Goal: Task Accomplishment & Management: Use online tool/utility

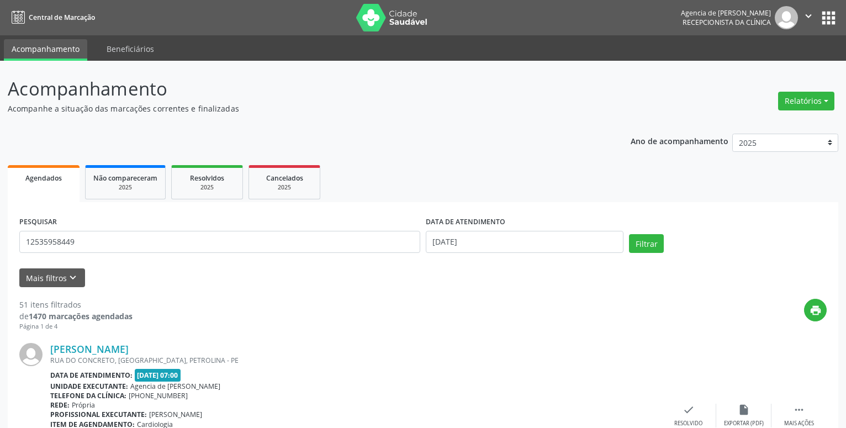
type input "12535958449"
drag, startPoint x: 564, startPoint y: 249, endPoint x: 461, endPoint y: 284, distance: 109.2
click at [565, 249] on input "[DATE]" at bounding box center [525, 242] width 198 height 22
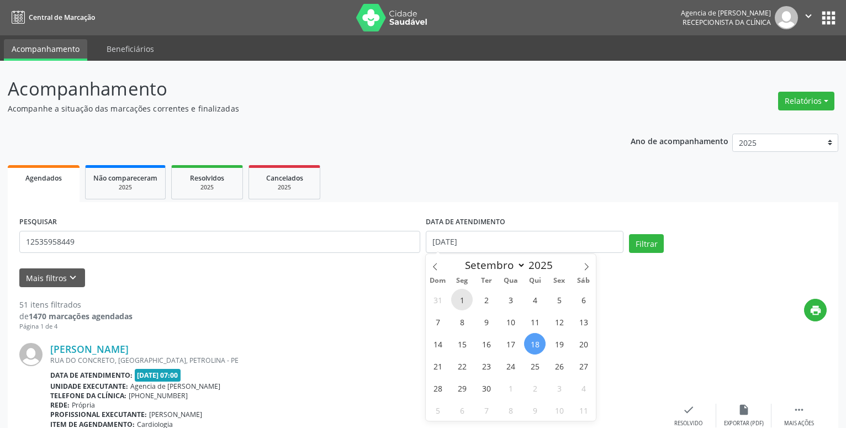
click at [466, 307] on span "1" at bounding box center [462, 300] width 22 height 22
type input "[DATE]"
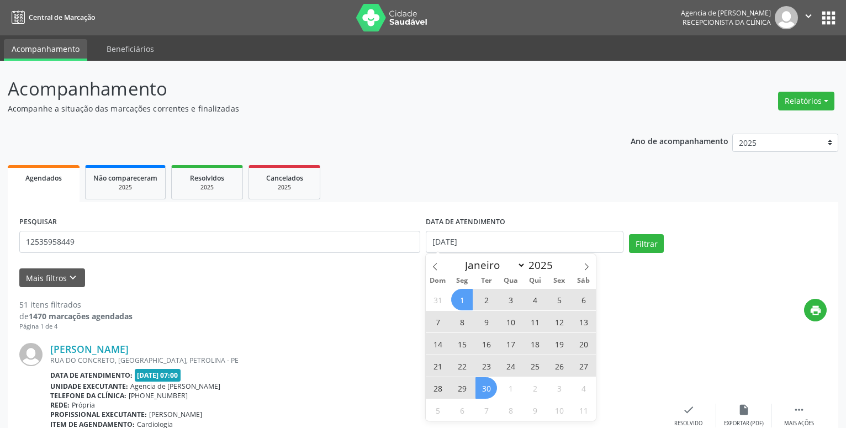
click at [490, 389] on span "30" at bounding box center [487, 388] width 22 height 22
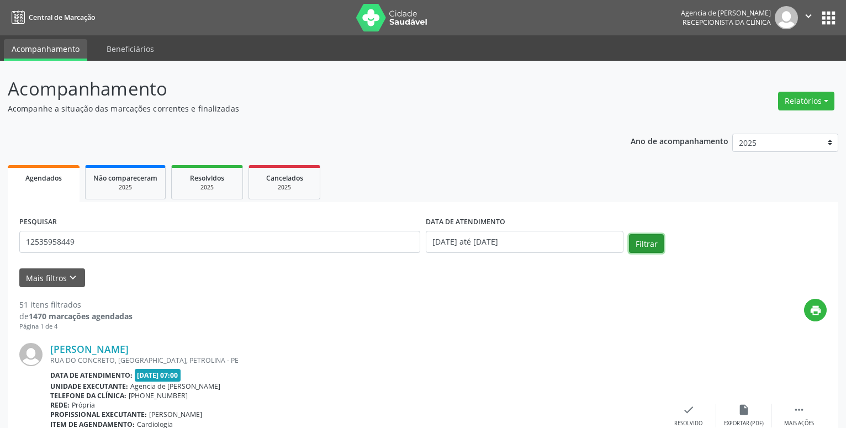
click at [651, 243] on button "Filtrar" at bounding box center [646, 243] width 35 height 19
click at [793, 96] on button "Relatórios" at bounding box center [806, 101] width 56 height 19
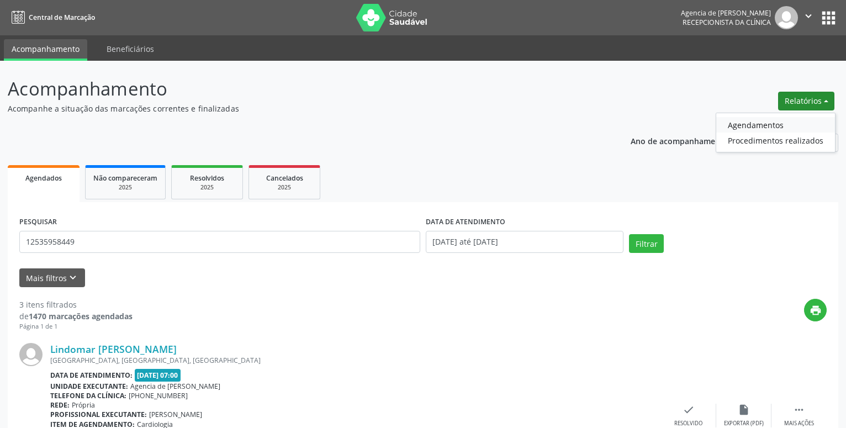
click at [762, 119] on link "Agendamentos" at bounding box center [775, 124] width 119 height 15
select select "8"
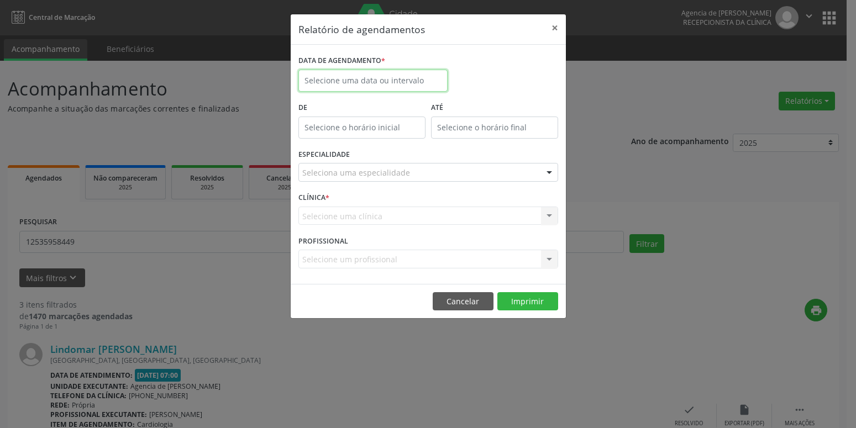
click at [389, 76] on input "text" at bounding box center [372, 81] width 149 height 22
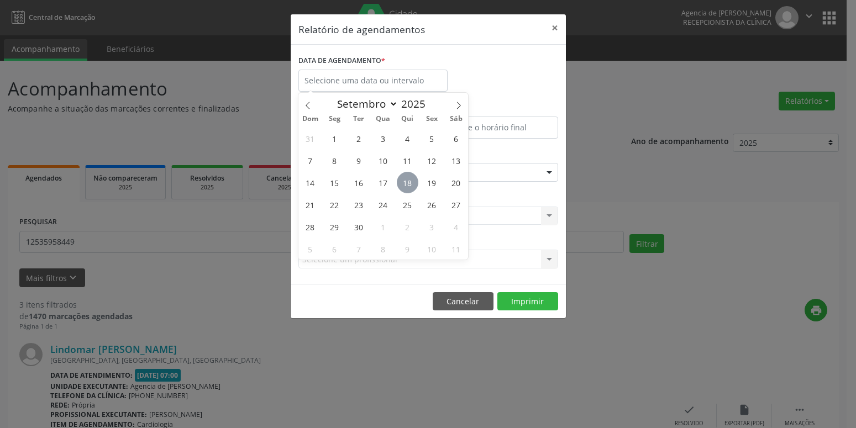
click at [407, 184] on span "18" at bounding box center [408, 183] width 22 height 22
type input "[DATE]"
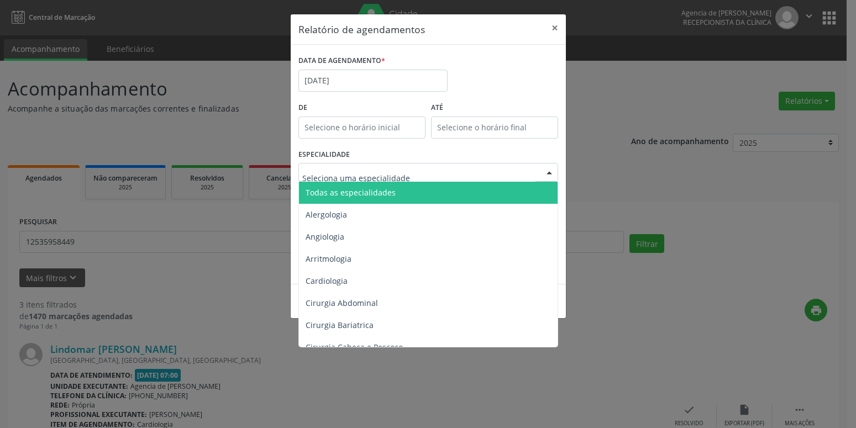
click at [395, 193] on span "Todas as especialidades" at bounding box center [429, 193] width 260 height 22
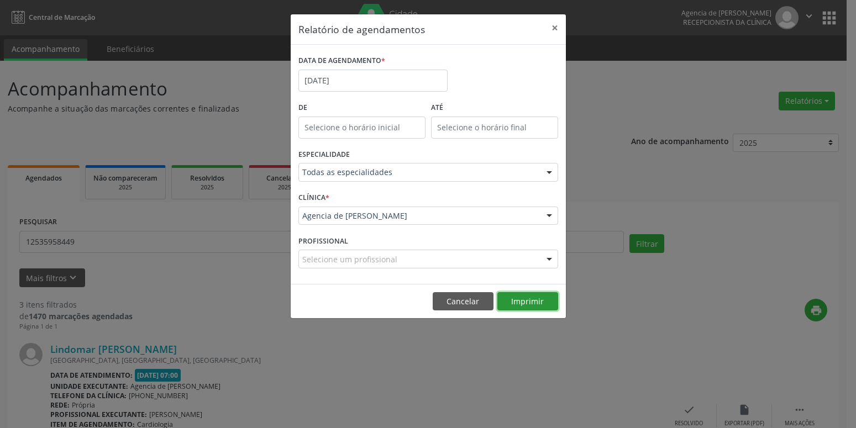
click at [544, 303] on button "Imprimir" at bounding box center [527, 301] width 61 height 19
click at [340, 89] on input "[DATE]" at bounding box center [372, 81] width 149 height 22
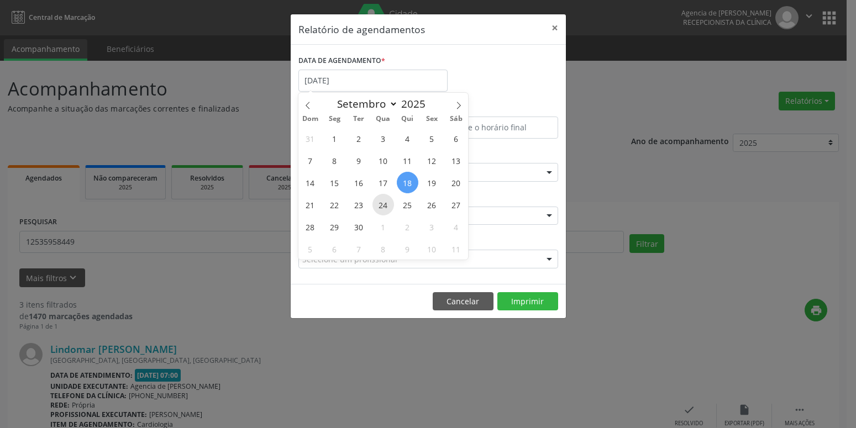
click at [381, 208] on span "24" at bounding box center [383, 205] width 22 height 22
type input "[DATE]"
click at [381, 208] on span "24" at bounding box center [383, 205] width 22 height 22
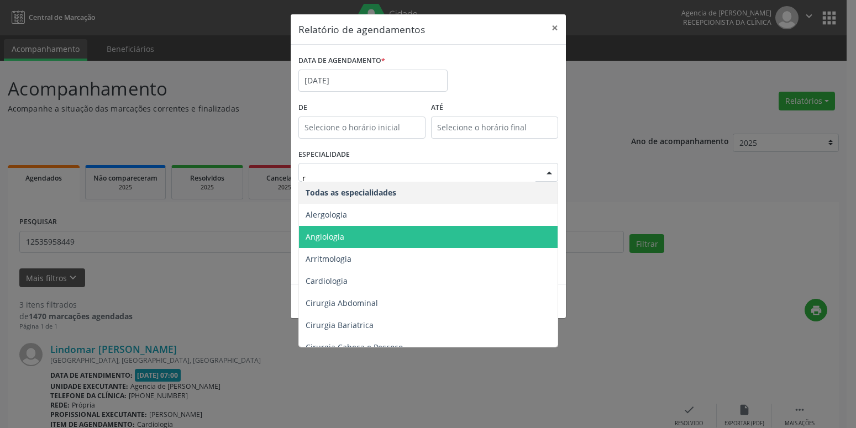
type input "re"
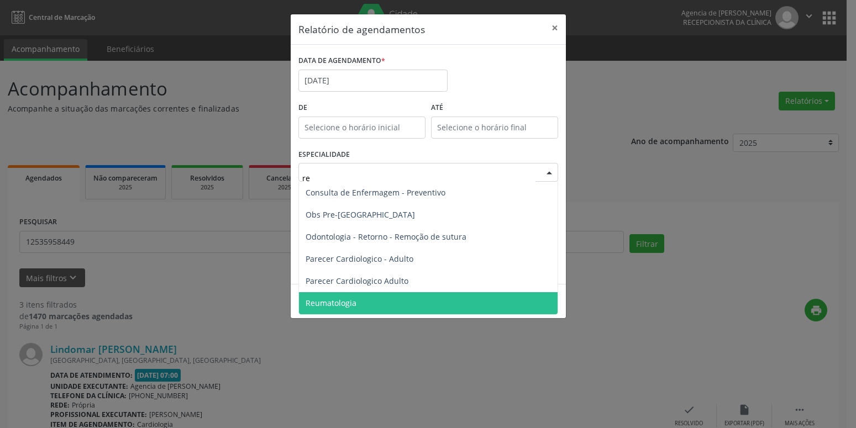
click at [319, 310] on span "Reumatologia" at bounding box center [428, 303] width 258 height 22
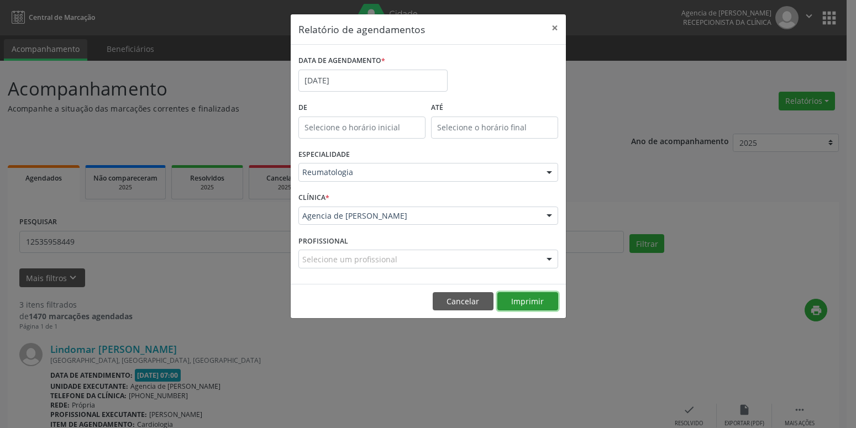
click at [516, 300] on button "Imprimir" at bounding box center [527, 301] width 61 height 19
click at [344, 79] on input "[DATE]" at bounding box center [372, 81] width 149 height 22
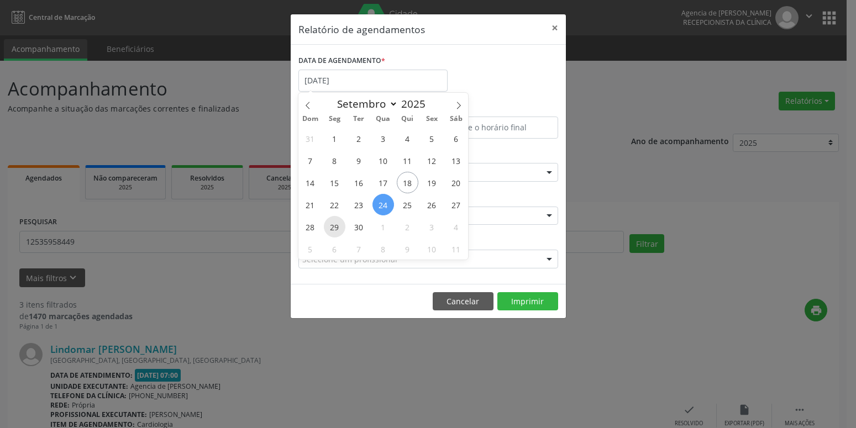
click at [336, 228] on span "29" at bounding box center [335, 227] width 22 height 22
type input "[DATE]"
click at [336, 228] on span "29" at bounding box center [335, 227] width 22 height 22
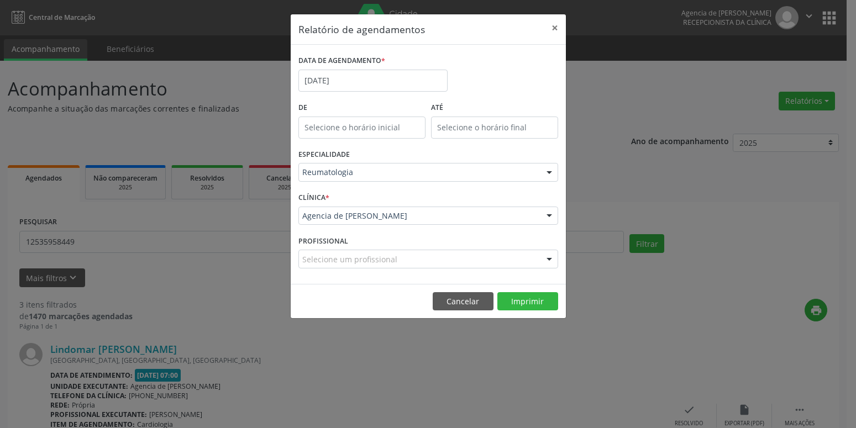
click at [515, 291] on footer "Cancelar Imprimir" at bounding box center [428, 301] width 275 height 35
click at [521, 303] on button "Imprimir" at bounding box center [527, 301] width 61 height 19
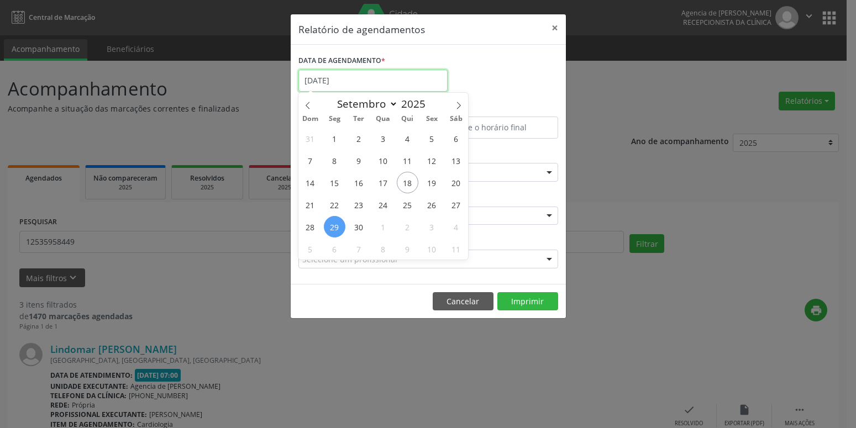
click at [391, 82] on input "[DATE]" at bounding box center [372, 81] width 149 height 22
click at [380, 207] on span "24" at bounding box center [383, 205] width 22 height 22
type input "[DATE]"
click at [380, 207] on span "24" at bounding box center [383, 205] width 22 height 22
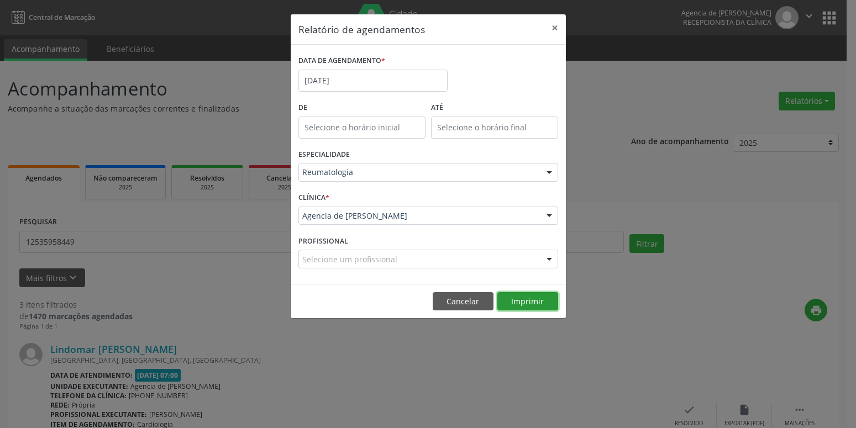
click at [543, 304] on button "Imprimir" at bounding box center [527, 301] width 61 height 19
click at [385, 79] on input "[DATE]" at bounding box center [372, 81] width 149 height 22
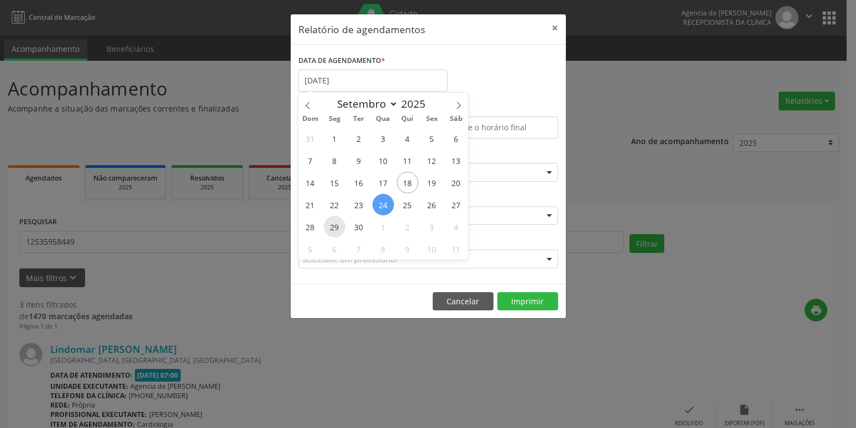
click at [330, 229] on span "29" at bounding box center [335, 227] width 22 height 22
type input "[DATE]"
click at [330, 229] on span "29" at bounding box center [335, 227] width 22 height 22
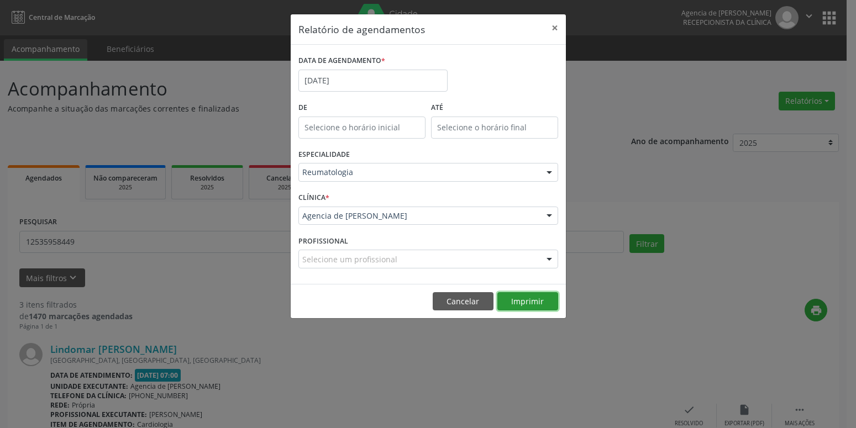
click at [521, 300] on button "Imprimir" at bounding box center [527, 301] width 61 height 19
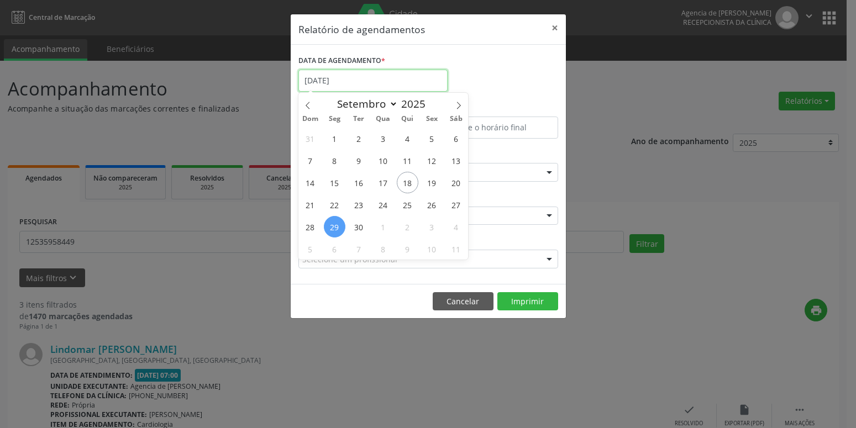
click at [405, 80] on input "[DATE]" at bounding box center [372, 81] width 149 height 22
click at [405, 185] on span "18" at bounding box center [408, 183] width 22 height 22
type input "[DATE]"
click at [405, 185] on span "18" at bounding box center [408, 183] width 22 height 22
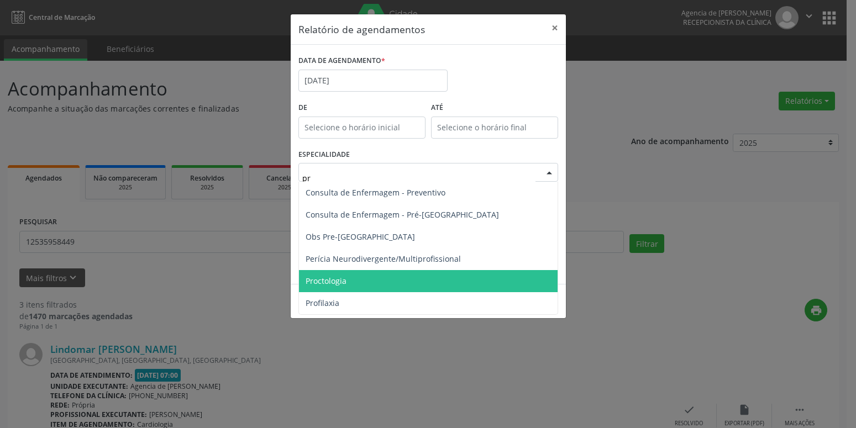
type input "pre"
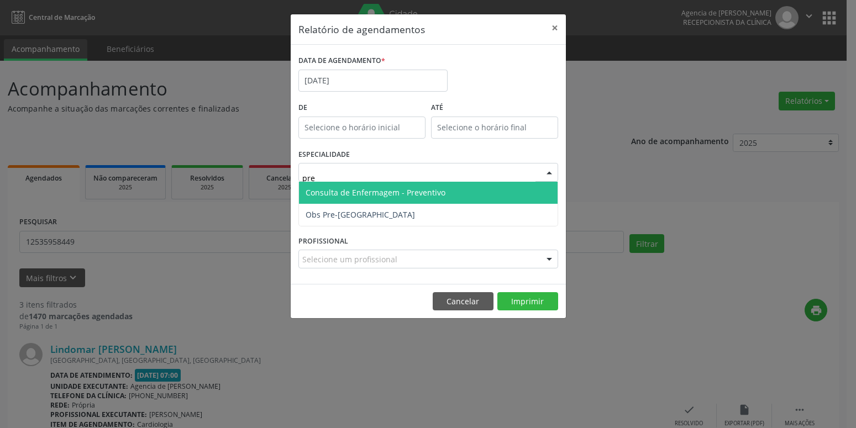
click at [452, 192] on span "Consulta de Enfermagem - Preventivo" at bounding box center [428, 193] width 258 height 22
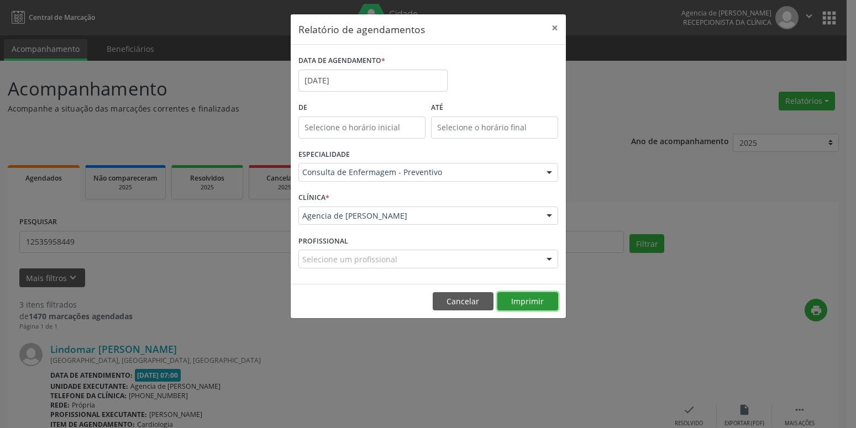
click at [532, 306] on button "Imprimir" at bounding box center [527, 301] width 61 height 19
click at [342, 77] on input "[DATE]" at bounding box center [372, 81] width 149 height 22
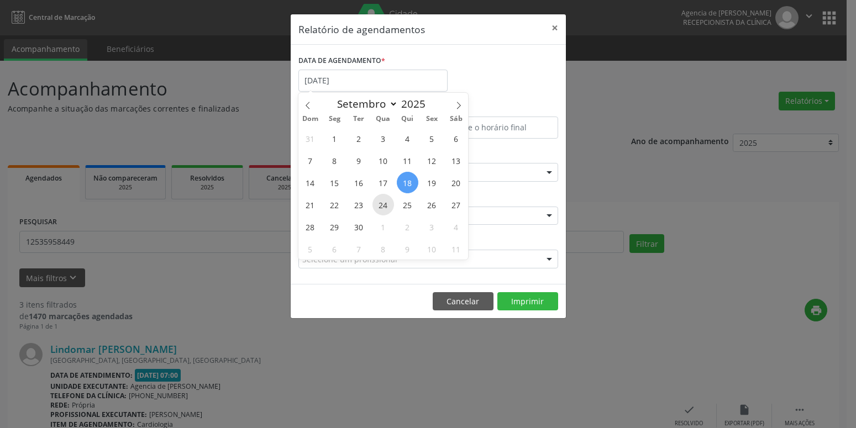
click at [383, 204] on span "24" at bounding box center [383, 205] width 22 height 22
type input "[DATE]"
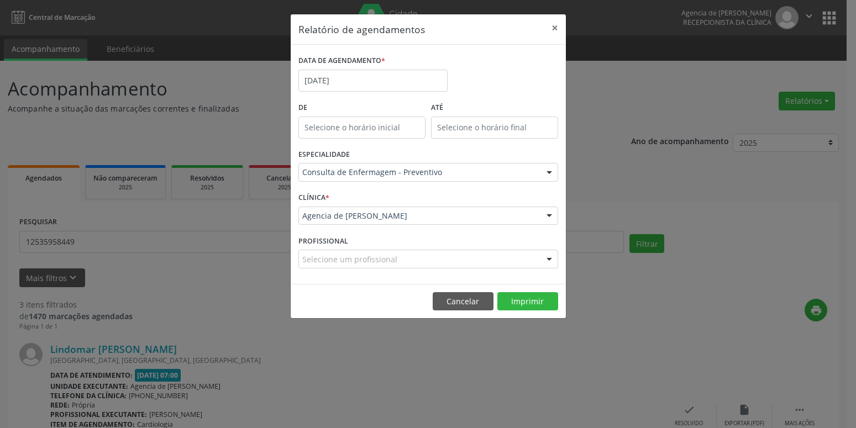
click at [378, 179] on div "Consulta de Enfermagem - Preventivo" at bounding box center [428, 172] width 260 height 19
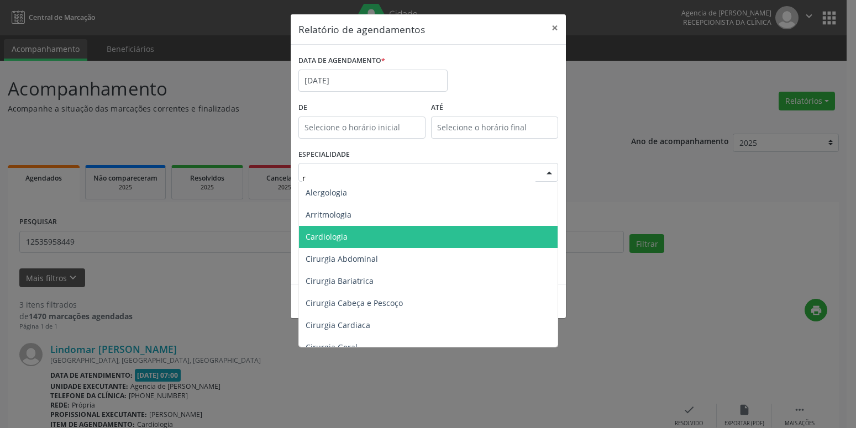
type input "re"
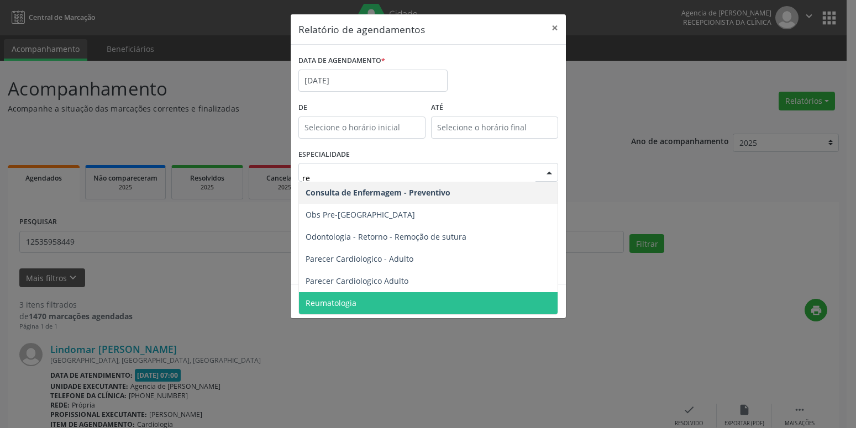
click at [362, 303] on span "Reumatologia" at bounding box center [428, 303] width 258 height 22
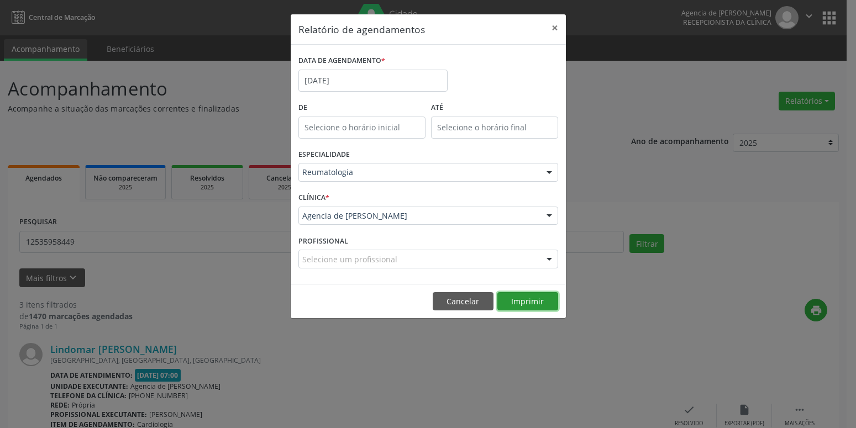
click at [544, 303] on button "Imprimir" at bounding box center [527, 301] width 61 height 19
